Goal: Task Accomplishment & Management: Use online tool/utility

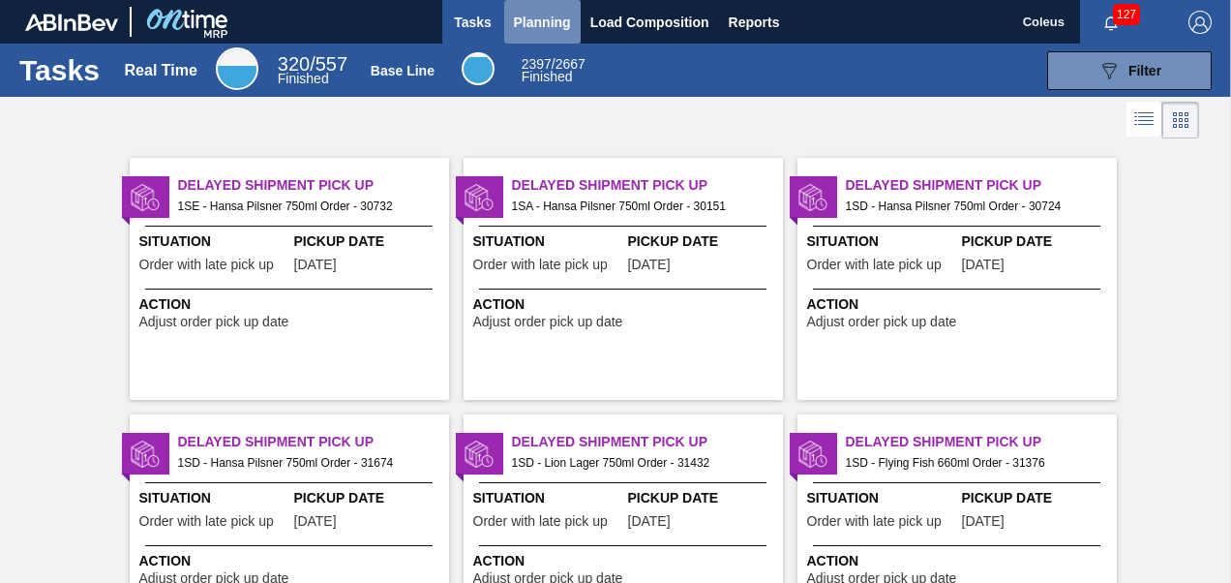
click at [551, 17] on span "Planning" at bounding box center [542, 22] width 57 height 23
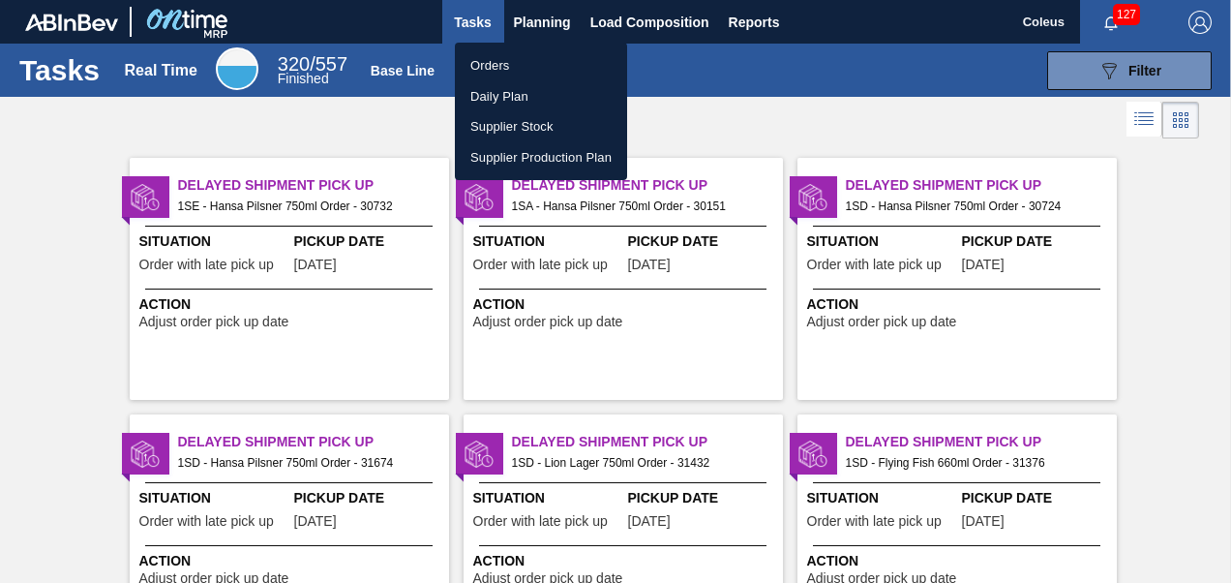
click at [520, 67] on li "Orders" at bounding box center [541, 65] width 172 height 31
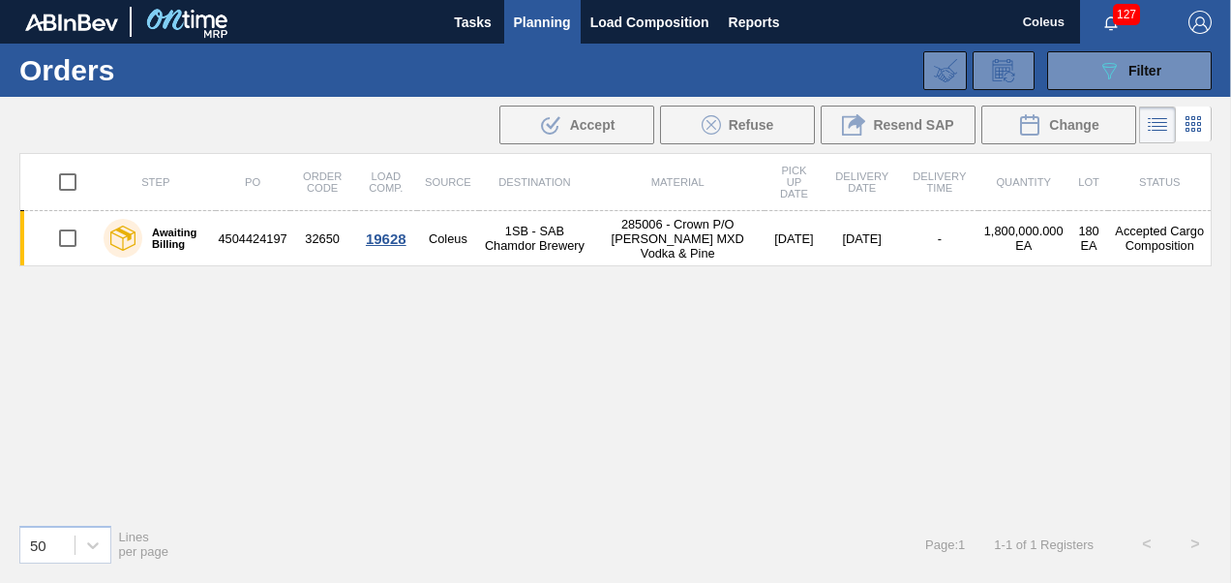
click at [1165, 123] on icon at bounding box center [1157, 124] width 23 height 23
click at [1115, 76] on icon "089F7B8B-B2A5-4AFE-B5C0-19BA573D28AC" at bounding box center [1109, 70] width 23 height 23
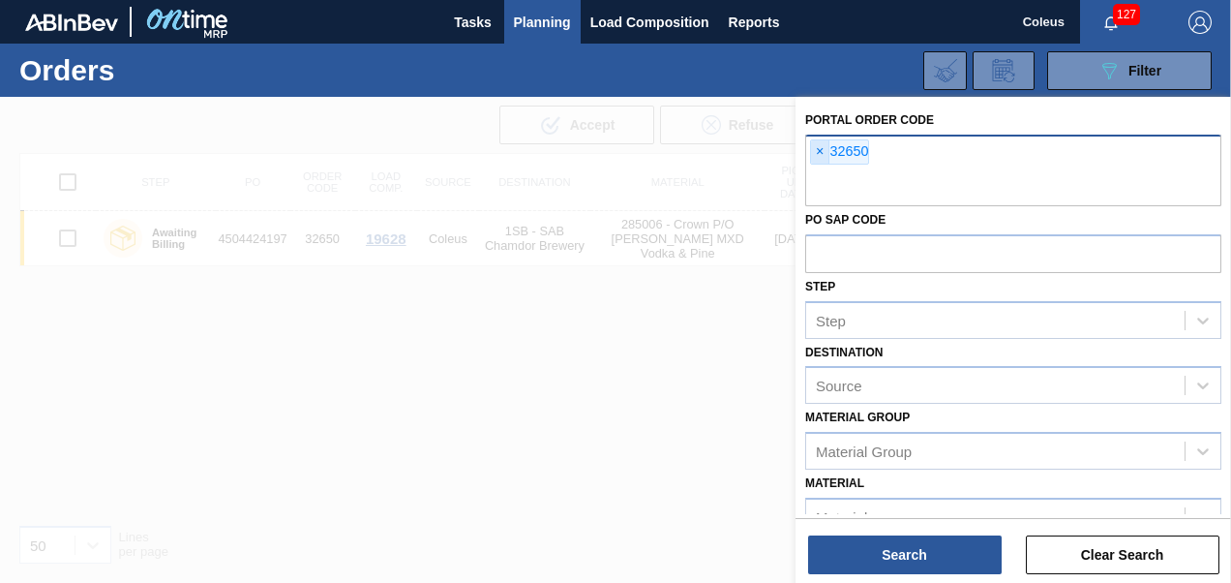
click at [827, 151] on span "×" at bounding box center [820, 151] width 18 height 23
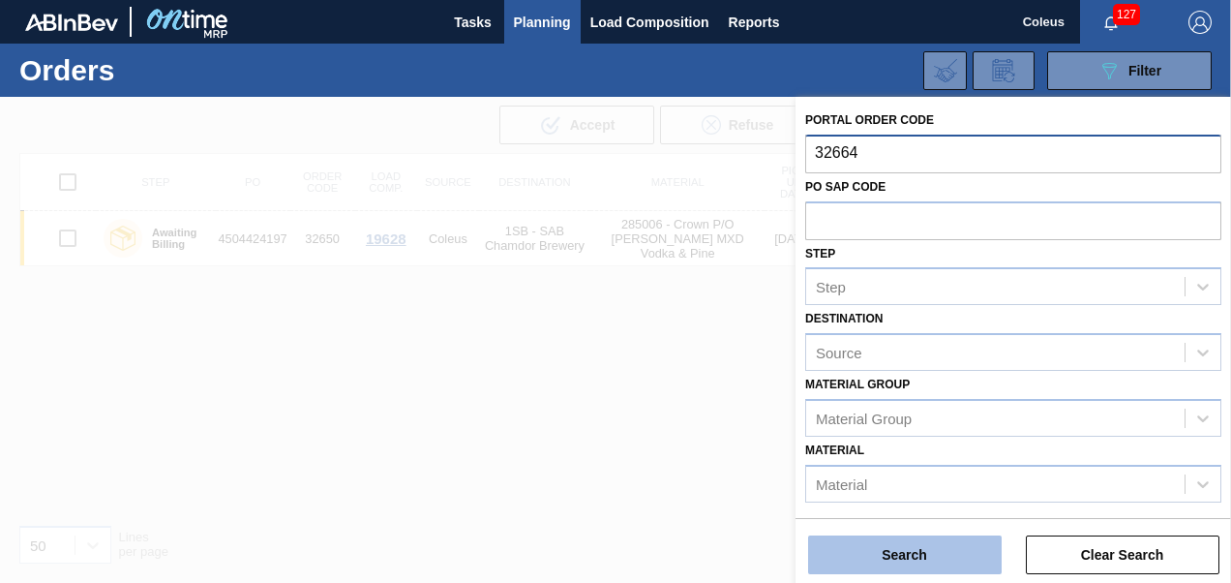
type input "32664"
click at [913, 562] on button "Search" at bounding box center [905, 554] width 194 height 39
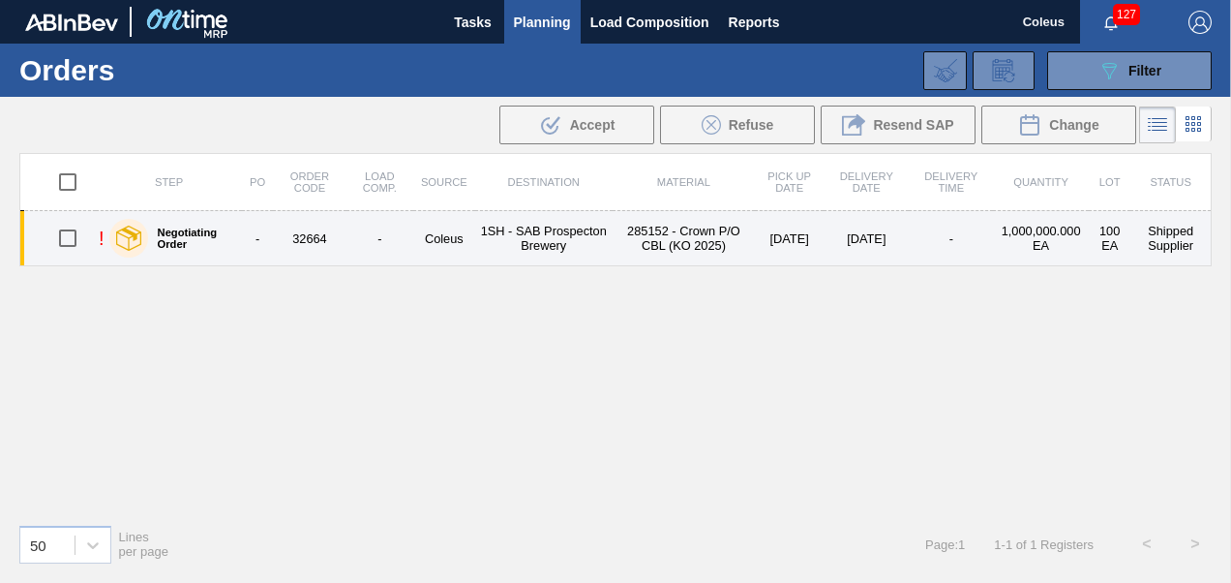
click at [523, 240] on td "1SH - SAB Prospecton Brewery" at bounding box center [543, 238] width 137 height 55
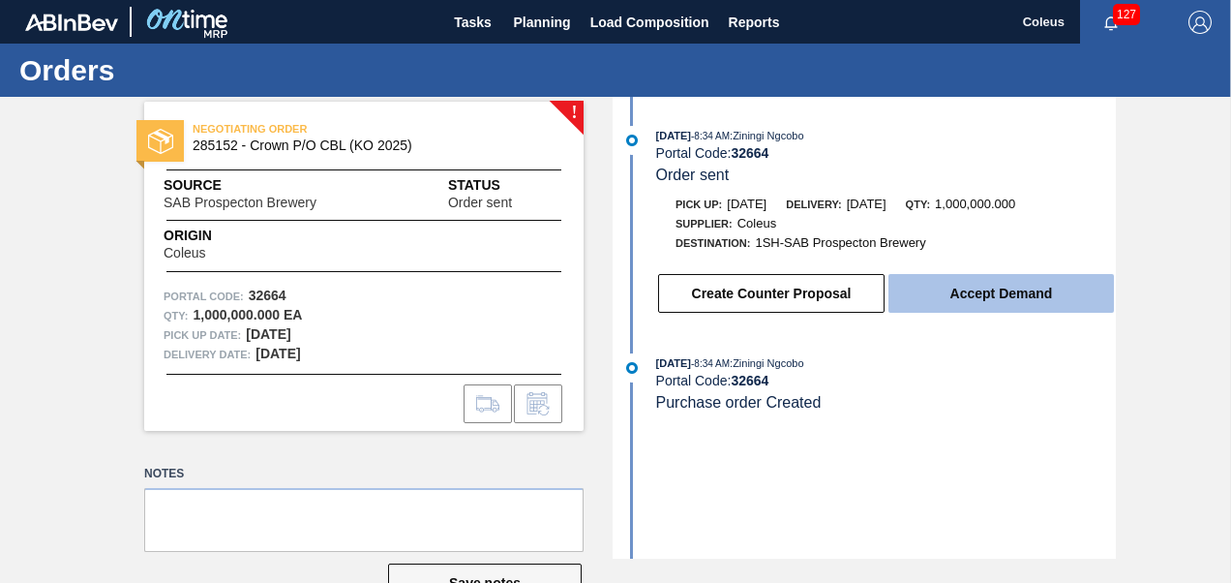
click at [987, 308] on button "Accept Demand" at bounding box center [1002, 293] width 226 height 39
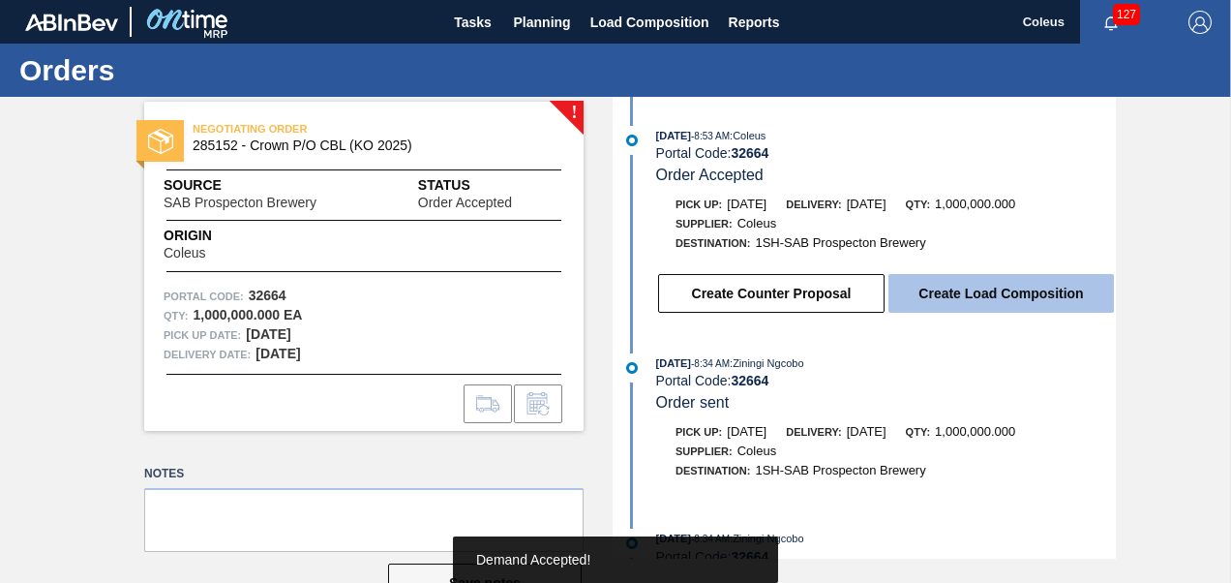
click at [976, 293] on button "Create Load Composition" at bounding box center [1002, 293] width 226 height 39
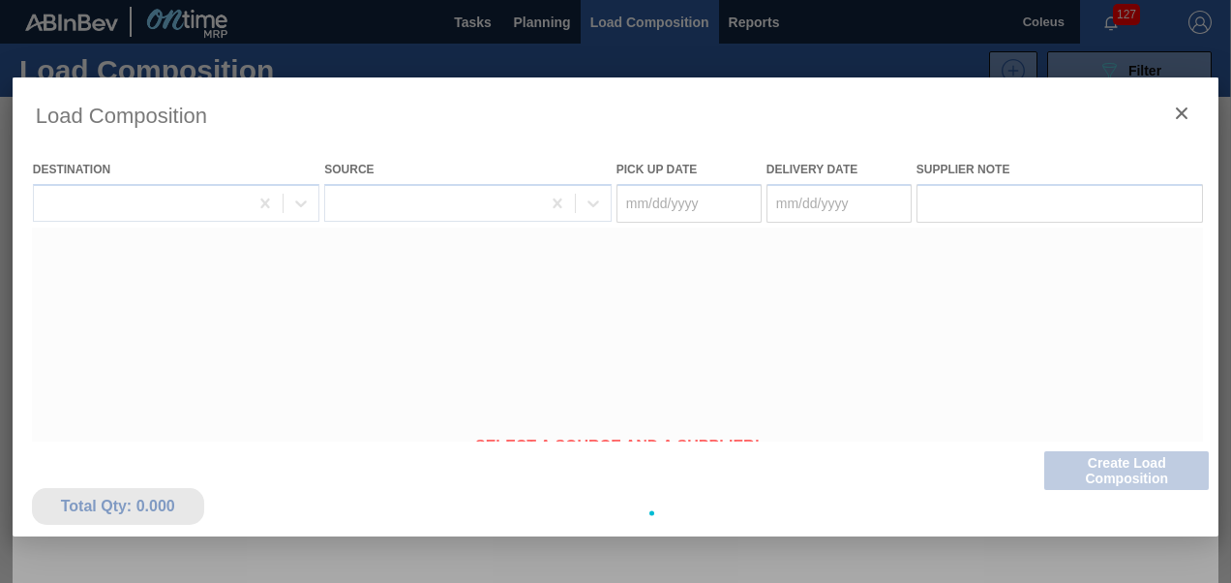
type Date "[DATE]"
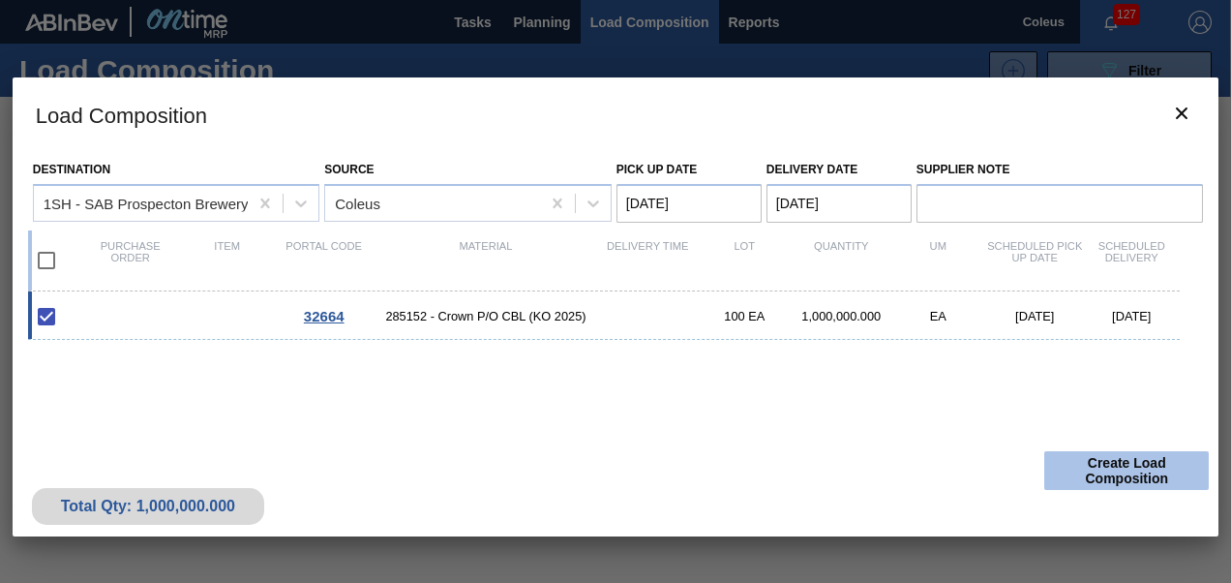
click at [1096, 460] on button "Create Load Composition" at bounding box center [1127, 470] width 165 height 39
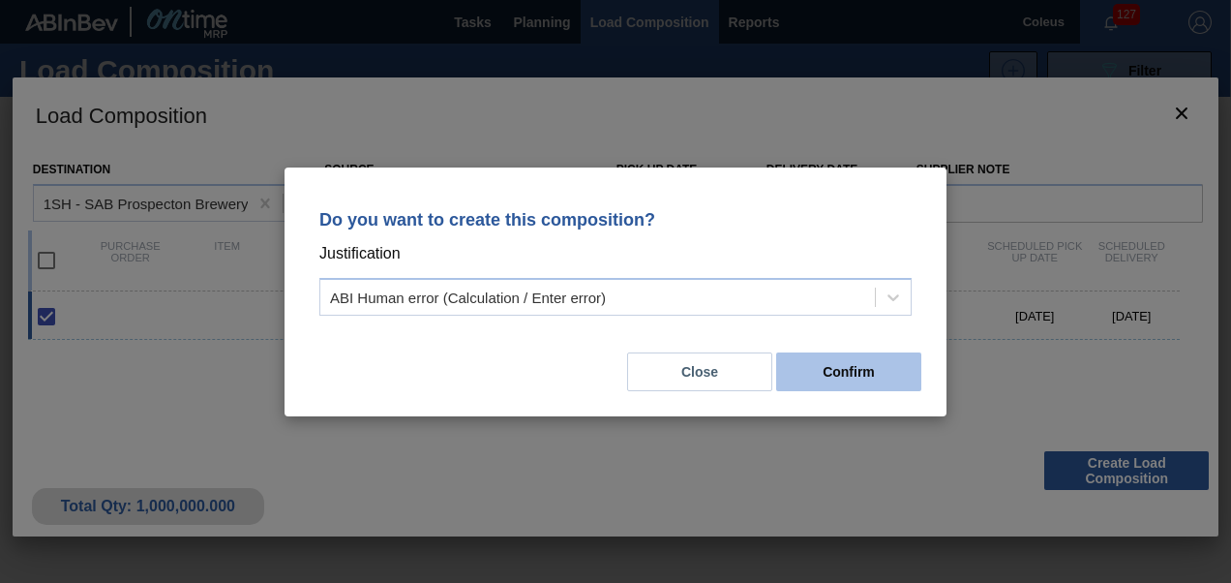
click at [819, 372] on button "Confirm" at bounding box center [848, 371] width 145 height 39
